Goal: Find specific page/section: Find specific page/section

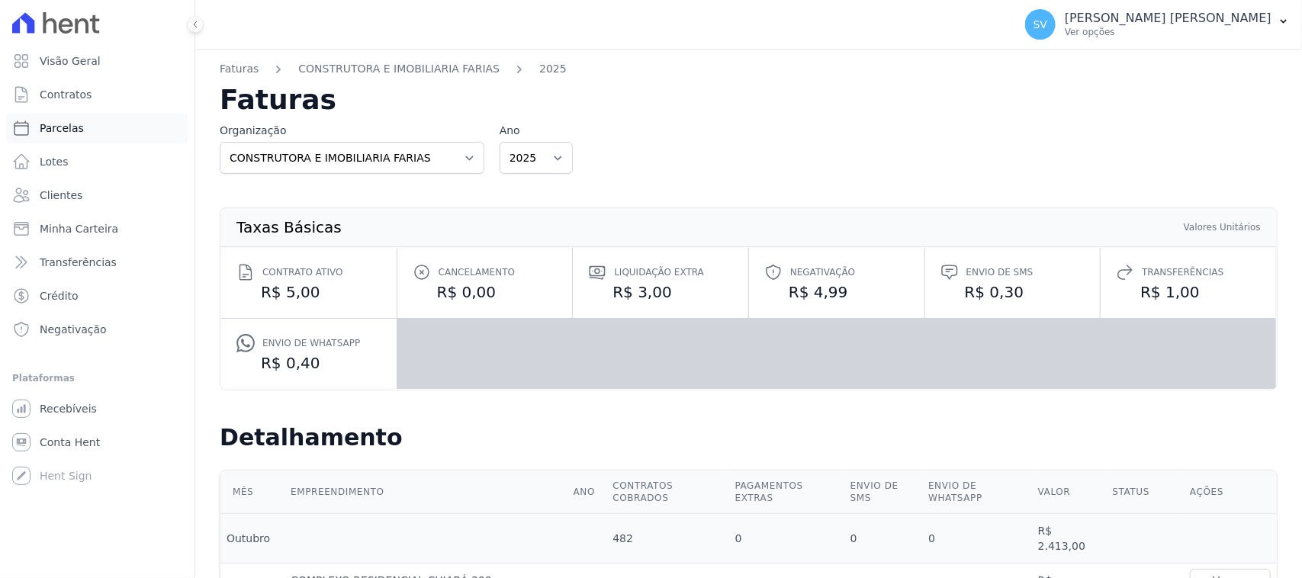
click at [93, 119] on link "Parcelas" at bounding box center [97, 128] width 182 height 31
select select
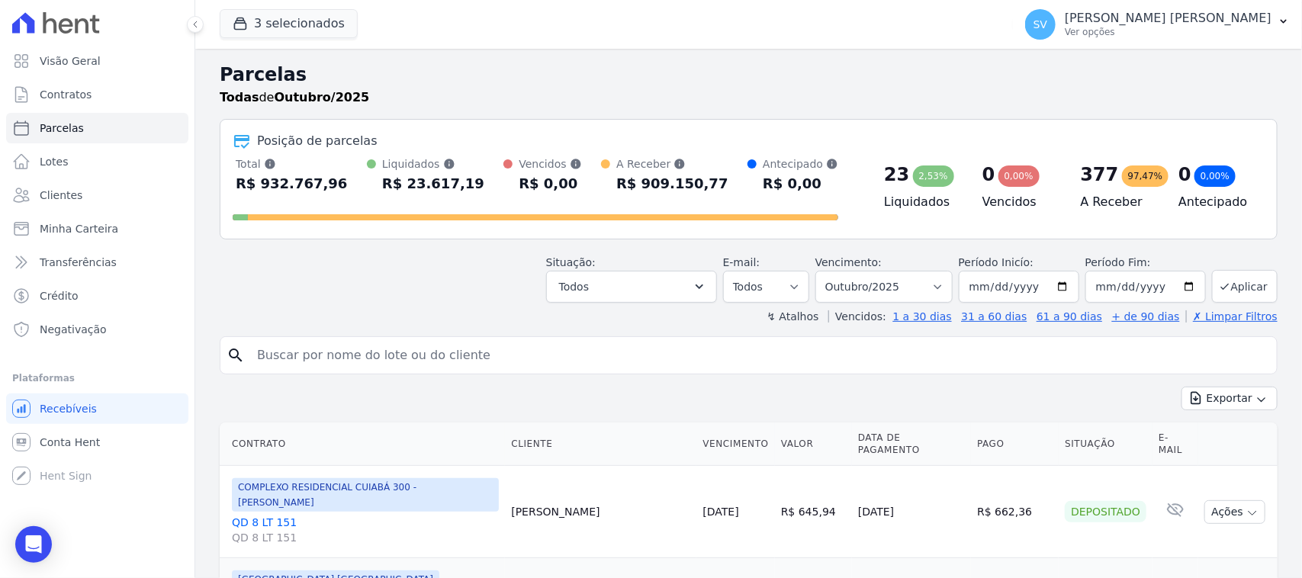
click at [372, 356] on input "search" at bounding box center [759, 355] width 1023 height 31
type input "andreia"
select select
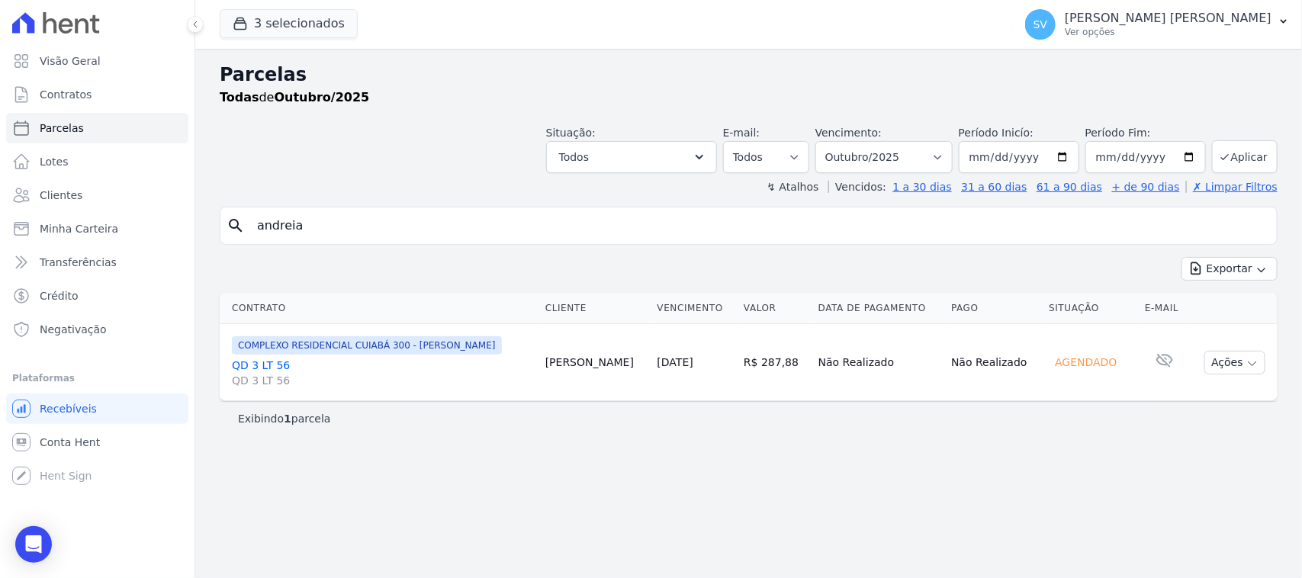
click at [391, 230] on input "andreia" at bounding box center [759, 226] width 1023 height 31
type input "a"
type input "[DEMOGRAPHIC_DATA]"
select select
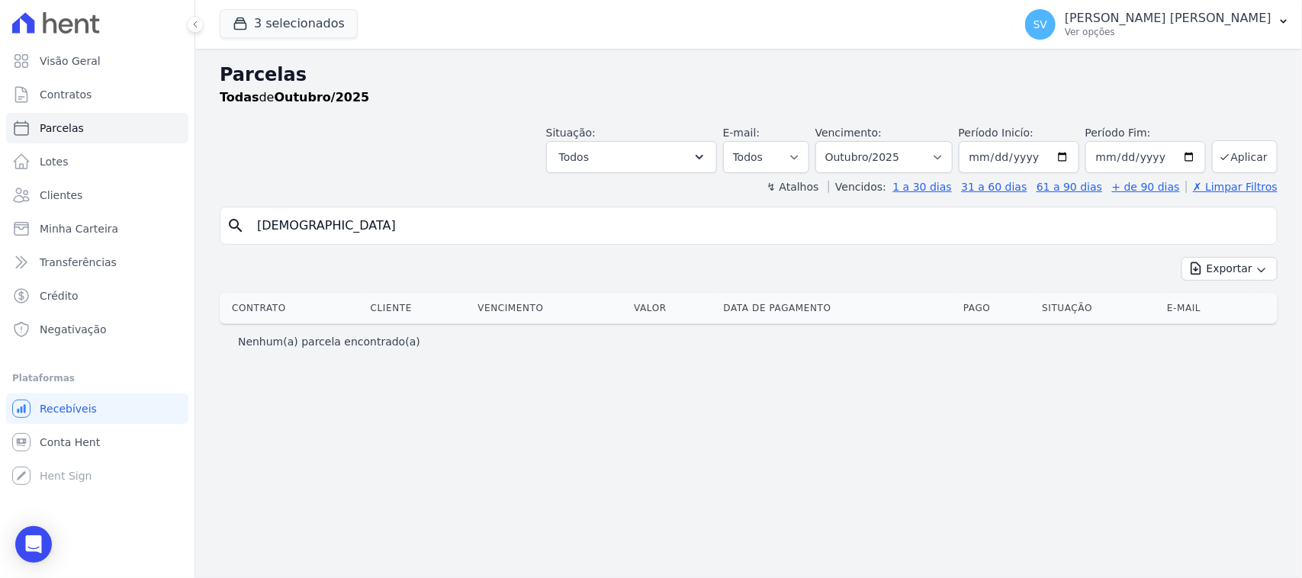
drag, startPoint x: 329, startPoint y: 235, endPoint x: 250, endPoint y: 233, distance: 78.6
click at [250, 233] on input "[DEMOGRAPHIC_DATA]" at bounding box center [759, 226] width 1023 height 31
click at [93, 109] on link "Contratos" at bounding box center [97, 94] width 182 height 31
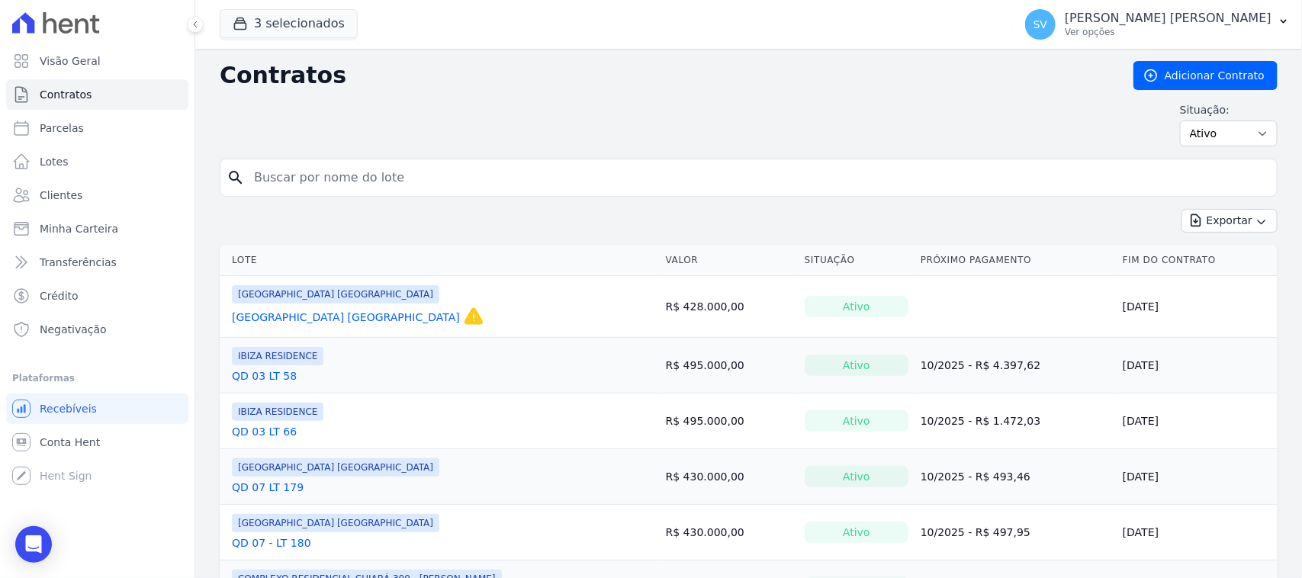
click at [421, 184] on input "search" at bounding box center [758, 177] width 1026 height 31
type input "andreia"
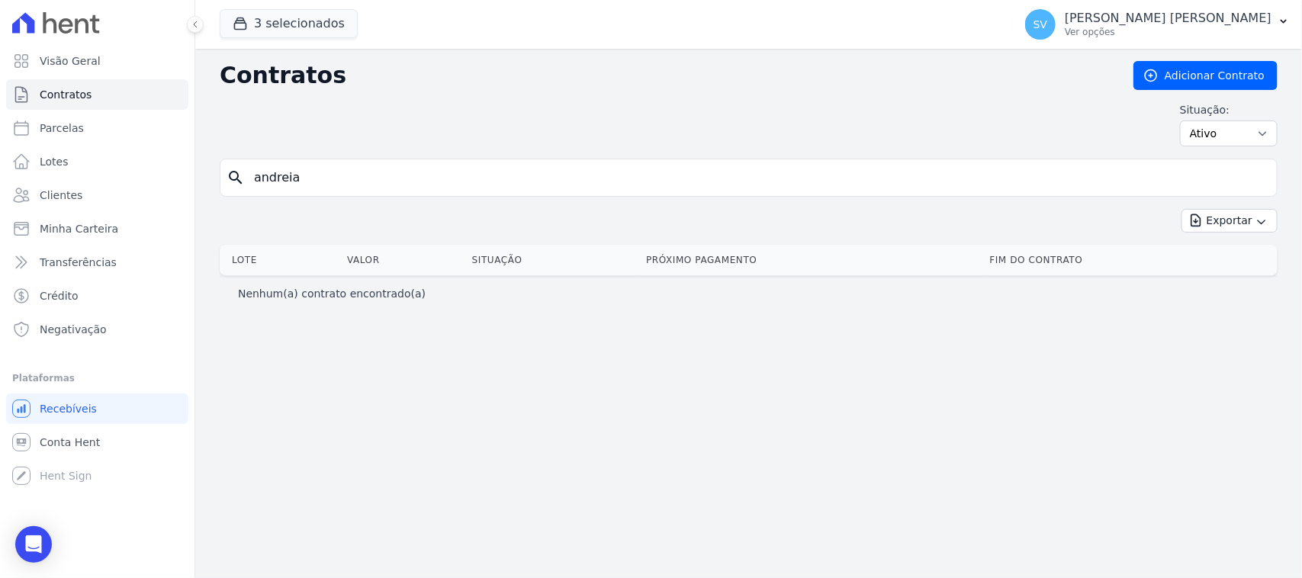
drag, startPoint x: 398, startPoint y: 169, endPoint x: 252, endPoint y: 173, distance: 146.5
click at [252, 173] on input "andreia" at bounding box center [758, 177] width 1026 height 31
type input "[DEMOGRAPHIC_DATA]"
click at [329, 173] on input "[DEMOGRAPHIC_DATA]" at bounding box center [758, 177] width 1026 height 31
click at [329, 172] on input "[DEMOGRAPHIC_DATA]" at bounding box center [758, 177] width 1026 height 31
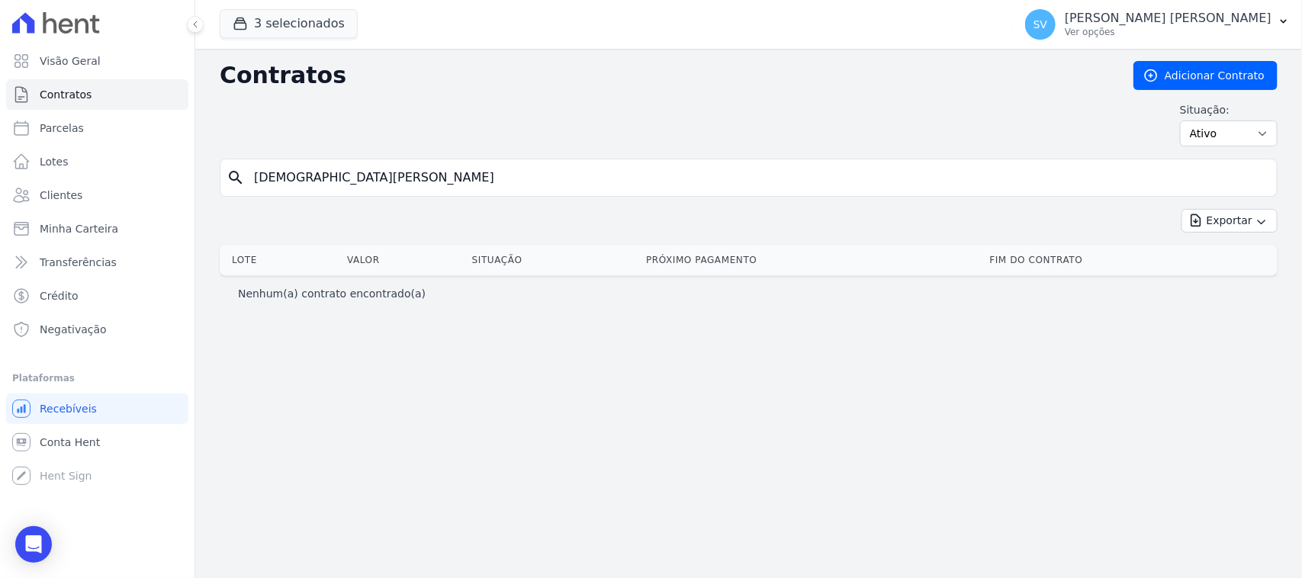
type input "[DEMOGRAPHIC_DATA][PERSON_NAME]"
drag, startPoint x: 378, startPoint y: 179, endPoint x: 256, endPoint y: 166, distance: 122.0
click at [256, 166] on input "[DEMOGRAPHIC_DATA][PERSON_NAME]" at bounding box center [758, 177] width 1026 height 31
click at [488, 179] on input "search" at bounding box center [758, 177] width 1026 height 31
drag, startPoint x: 488, startPoint y: 179, endPoint x: 294, endPoint y: 75, distance: 220.8
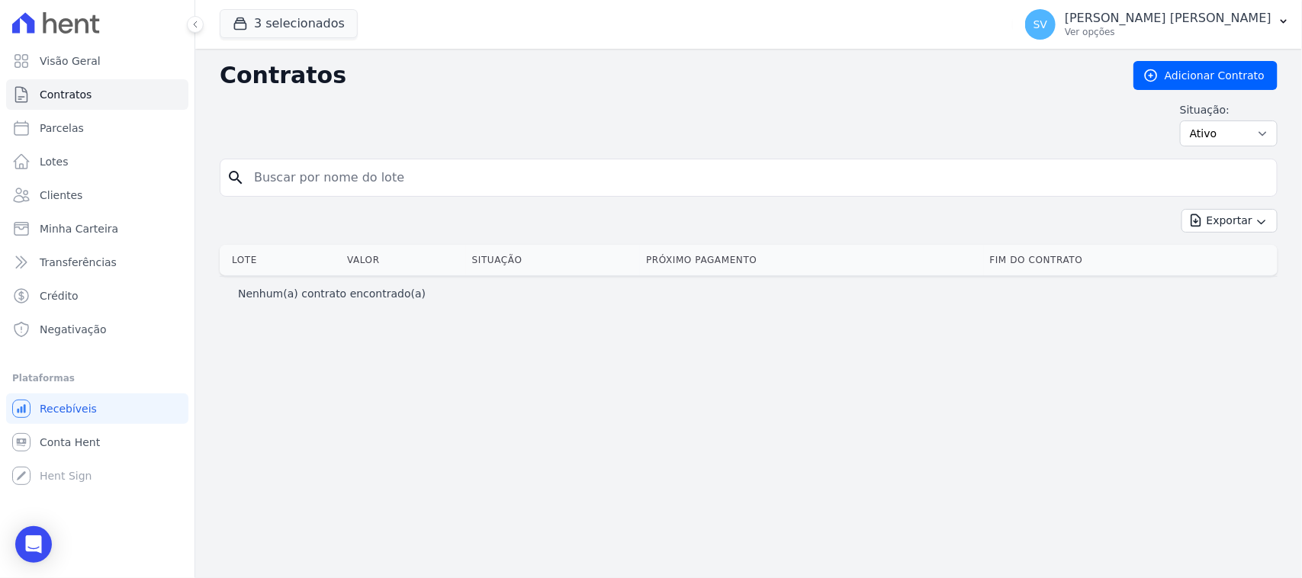
click at [294, 75] on h2 "Contratos" at bounding box center [665, 75] width 890 height 27
click at [130, 126] on link "Parcelas" at bounding box center [97, 128] width 182 height 31
select select
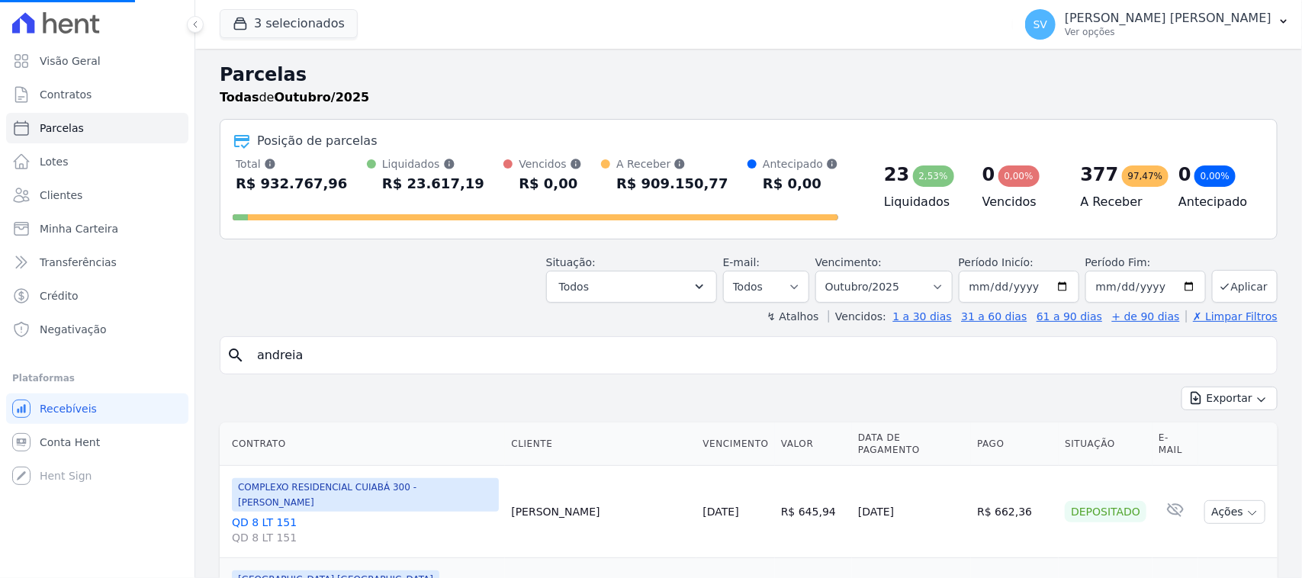
select select
drag, startPoint x: 378, startPoint y: 342, endPoint x: 371, endPoint y: 352, distance: 13.1
click at [371, 352] on input "search" at bounding box center [759, 355] width 1023 height 31
